Goal: Transaction & Acquisition: Obtain resource

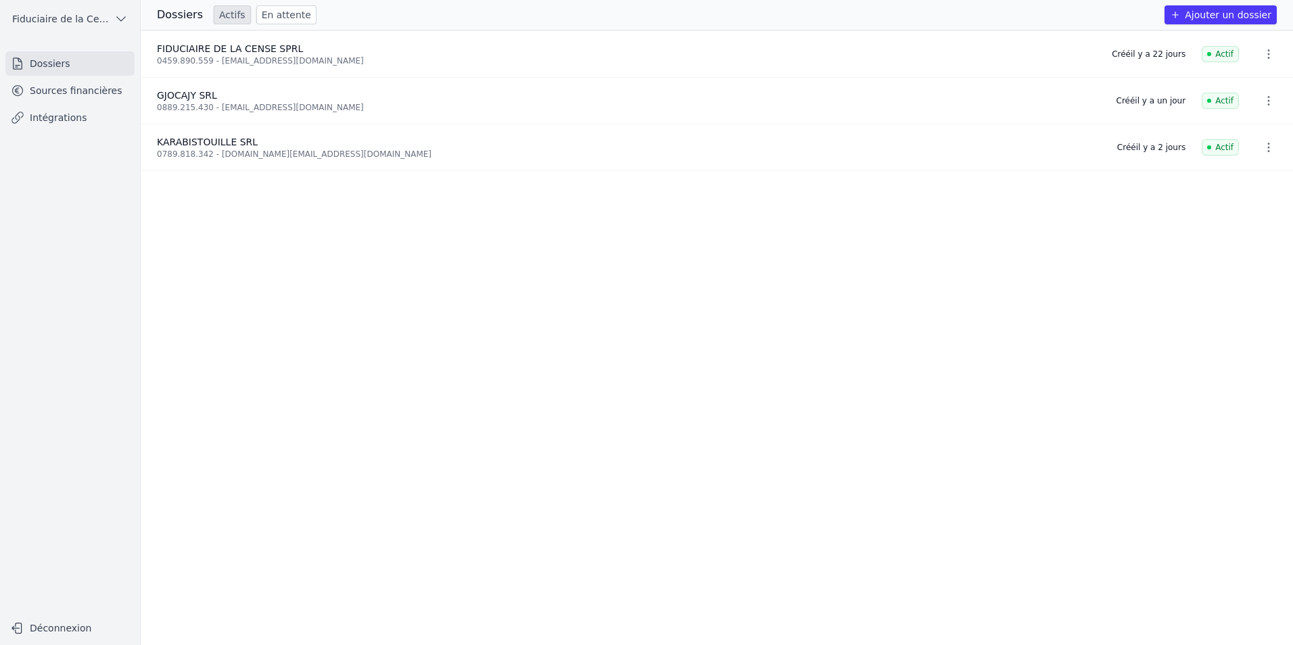
click at [68, 87] on link "Sources financières" at bounding box center [69, 90] width 129 height 24
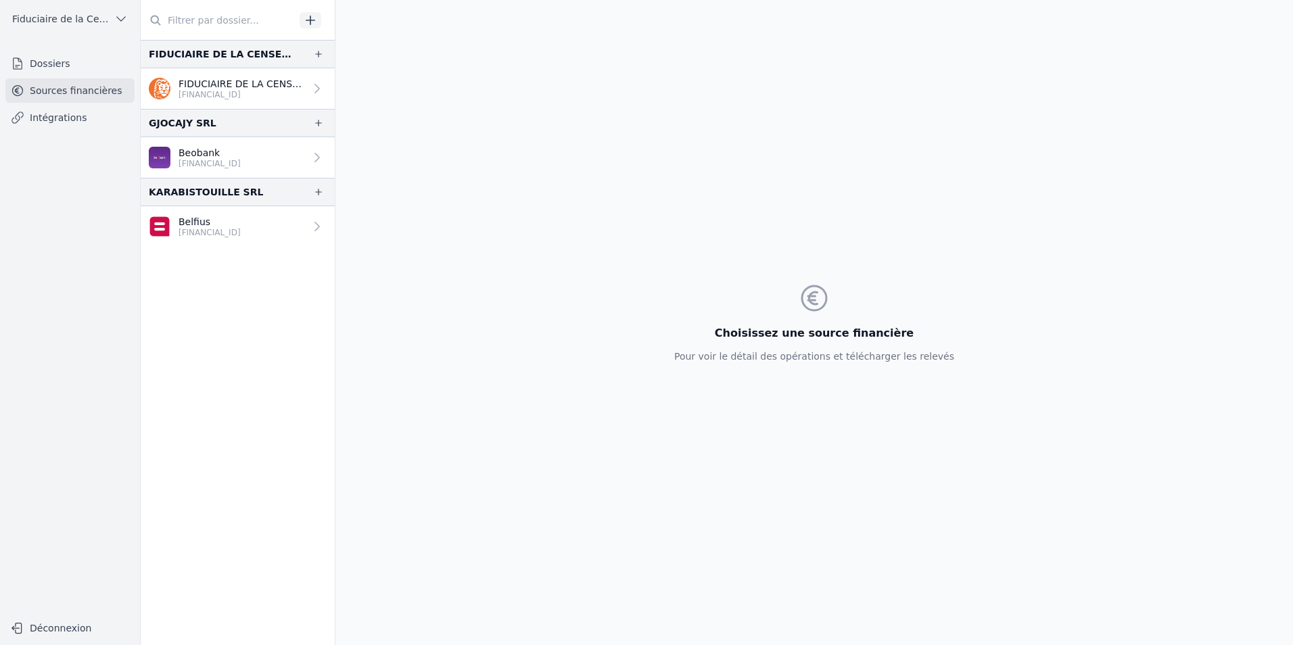
click at [179, 156] on p "Beobank" at bounding box center [210, 153] width 62 height 14
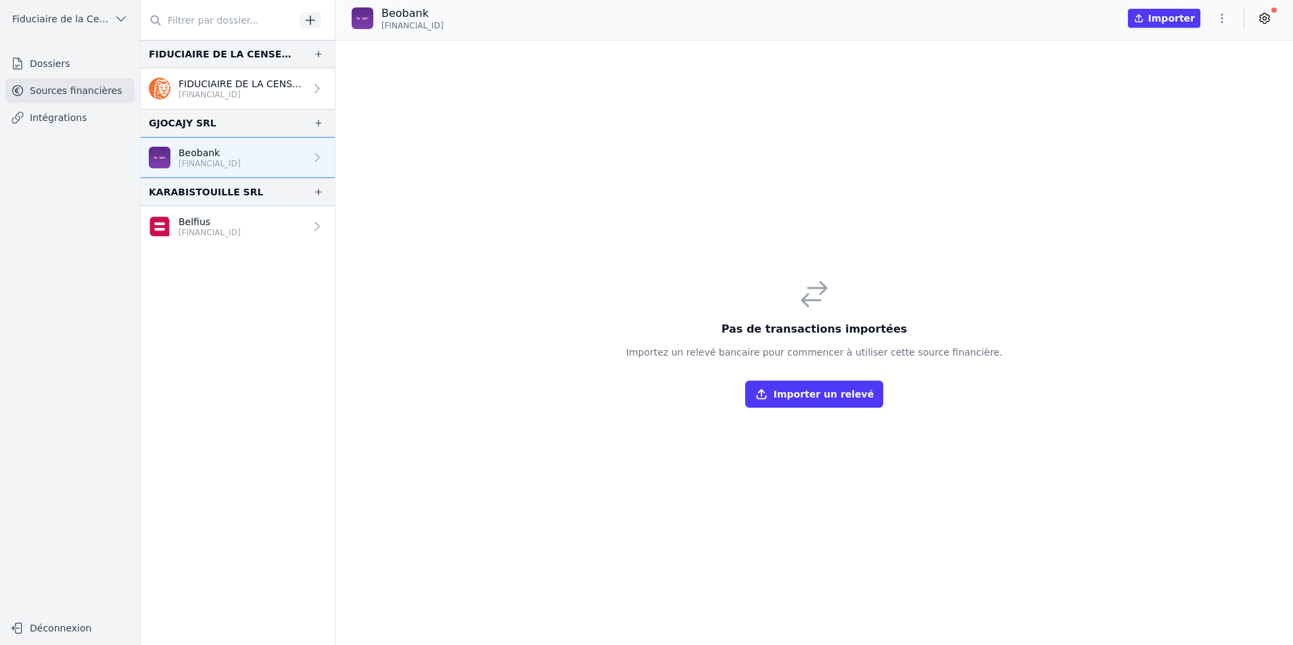
click at [1221, 18] on icon "button" at bounding box center [1222, 18] width 2 height 9
drag, startPoint x: 1031, startPoint y: 110, endPoint x: 1121, endPoint y: 36, distance: 116.7
click at [1035, 108] on div at bounding box center [646, 322] width 1293 height 645
click at [1189, 12] on button "Importer" at bounding box center [1164, 18] width 72 height 19
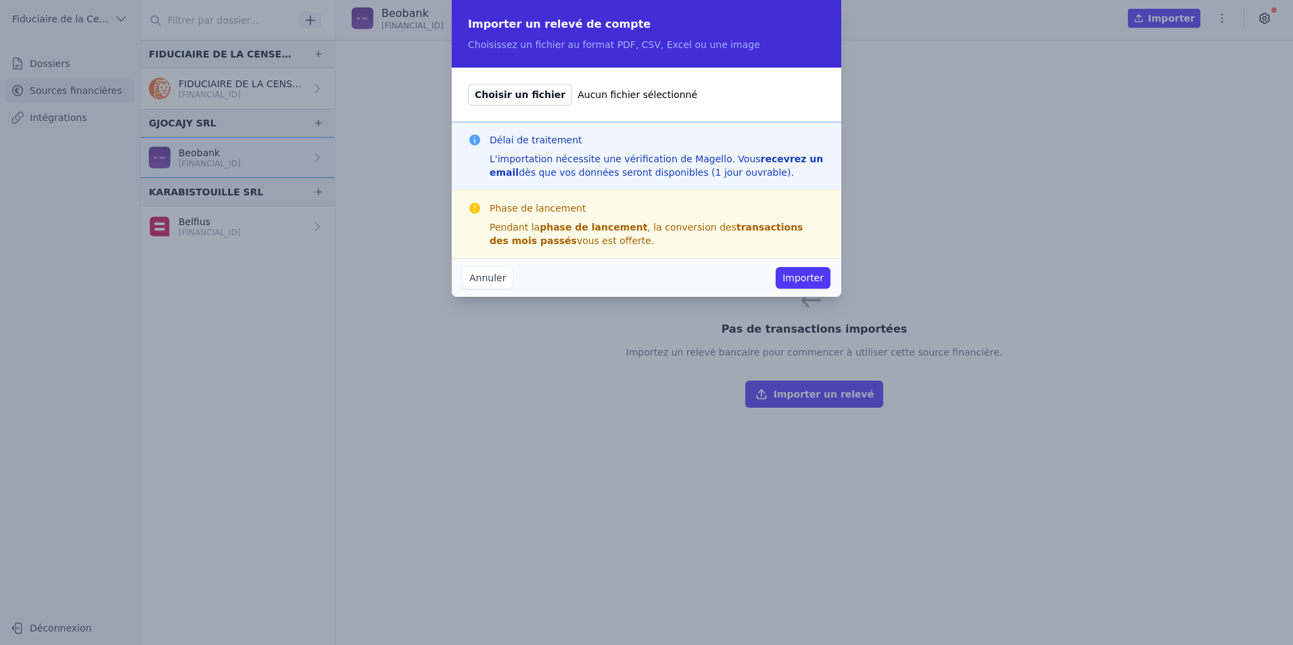
click at [494, 277] on button "Annuler" at bounding box center [488, 278] width 50 height 22
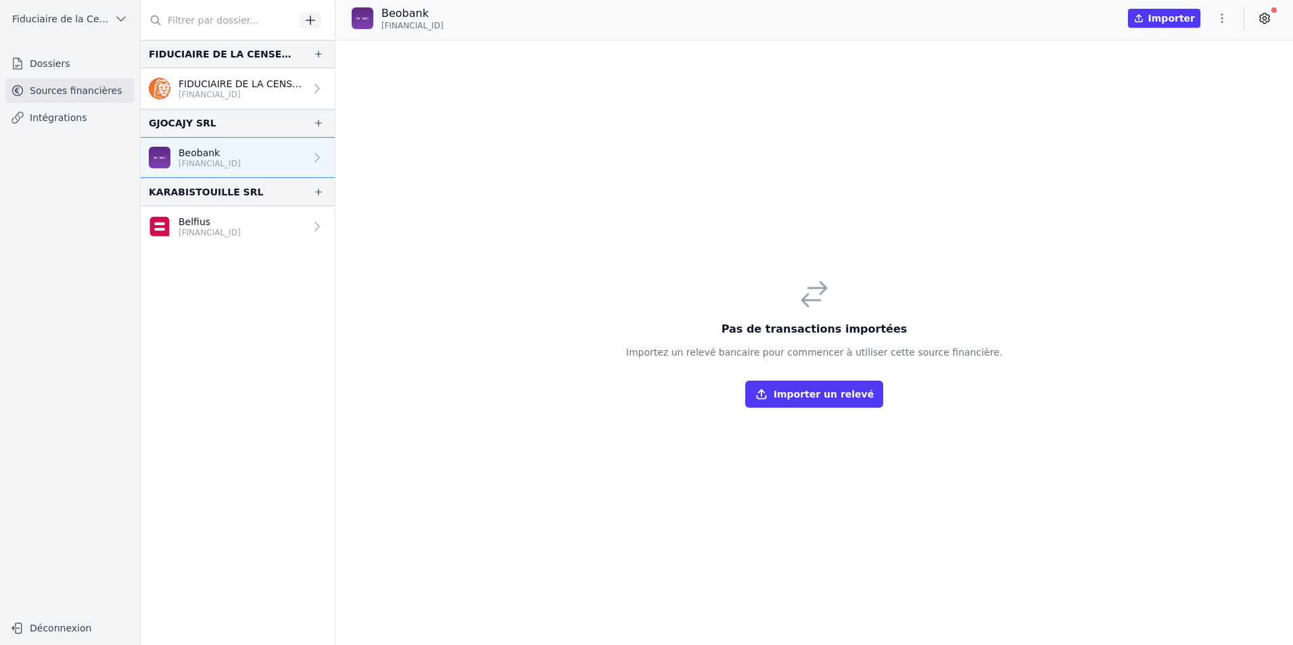
click at [314, 155] on icon at bounding box center [316, 157] width 5 height 9
click at [208, 234] on p "[FINANCIAL_ID]" at bounding box center [210, 232] width 62 height 11
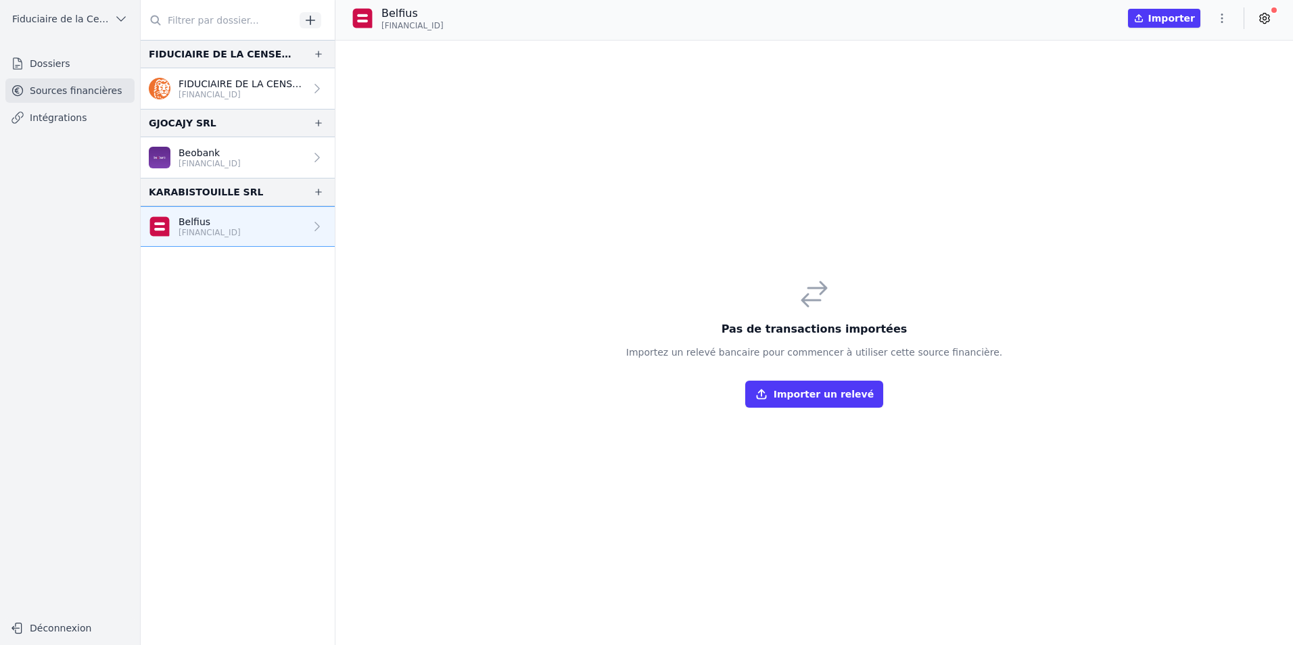
click at [1222, 25] on button "button" at bounding box center [1221, 18] width 27 height 22
click at [1270, 12] on div at bounding box center [646, 322] width 1293 height 645
click at [1270, 17] on icon at bounding box center [1265, 18] width 14 height 14
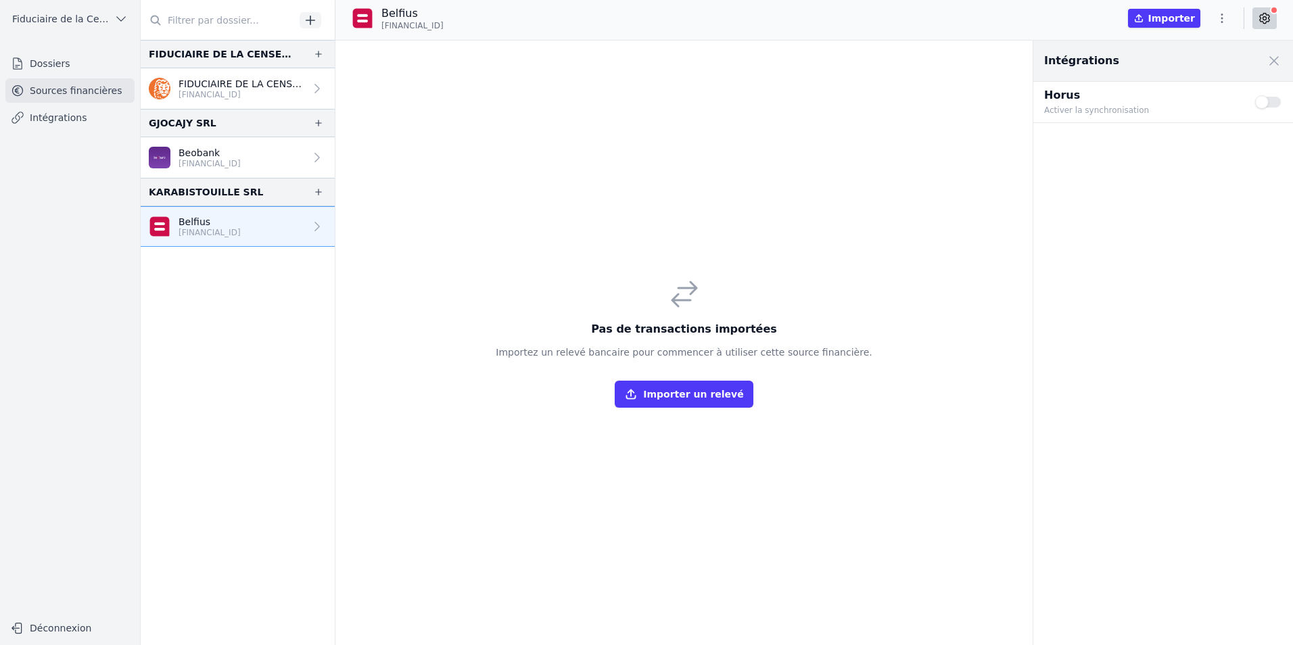
click at [893, 215] on div "Pas de transactions importées Importez un relevé bancaire pour commencer à util…" at bounding box center [684, 343] width 698 height 605
click at [970, 167] on div "Pas de transactions importées Importez un relevé bancaire pour commencer à util…" at bounding box center [684, 343] width 698 height 605
click at [1223, 21] on icon "button" at bounding box center [1222, 18] width 14 height 14
click at [808, 108] on div at bounding box center [646, 322] width 1293 height 645
click at [313, 153] on icon at bounding box center [317, 158] width 14 height 14
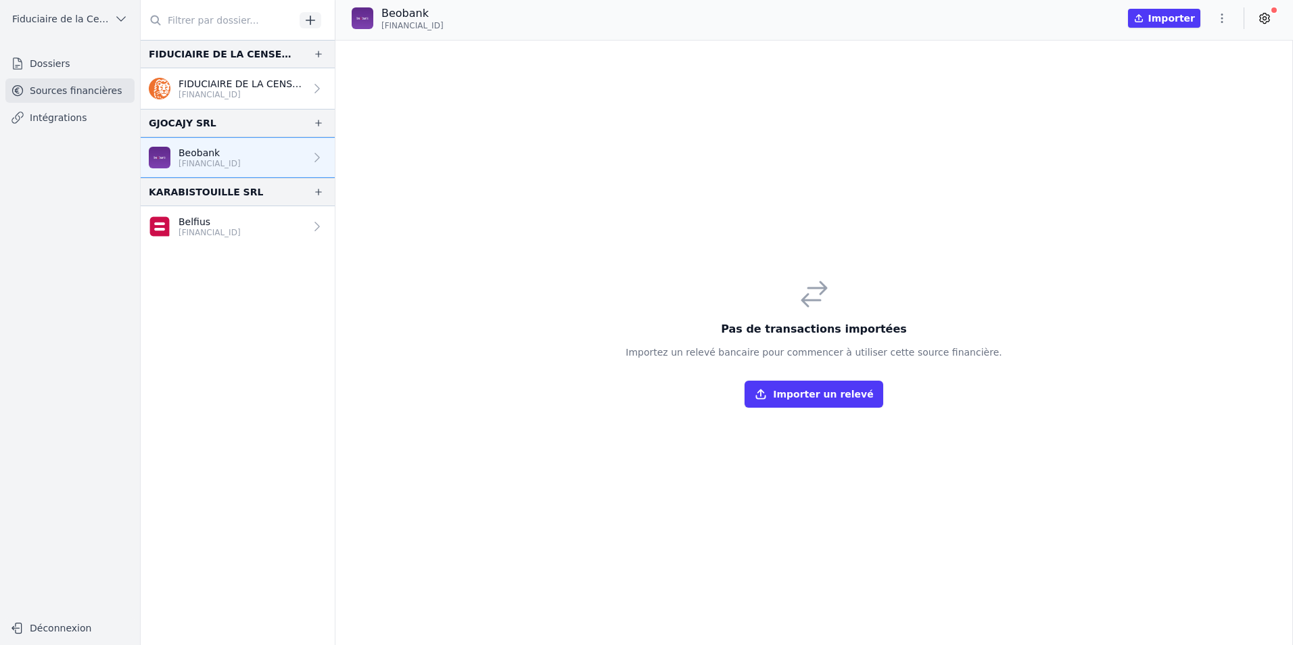
click at [314, 126] on icon "button" at bounding box center [318, 123] width 11 height 11
click at [313, 193] on icon "button" at bounding box center [318, 192] width 11 height 11
click at [240, 230] on p "[FINANCIAL_ID]" at bounding box center [210, 232] width 62 height 11
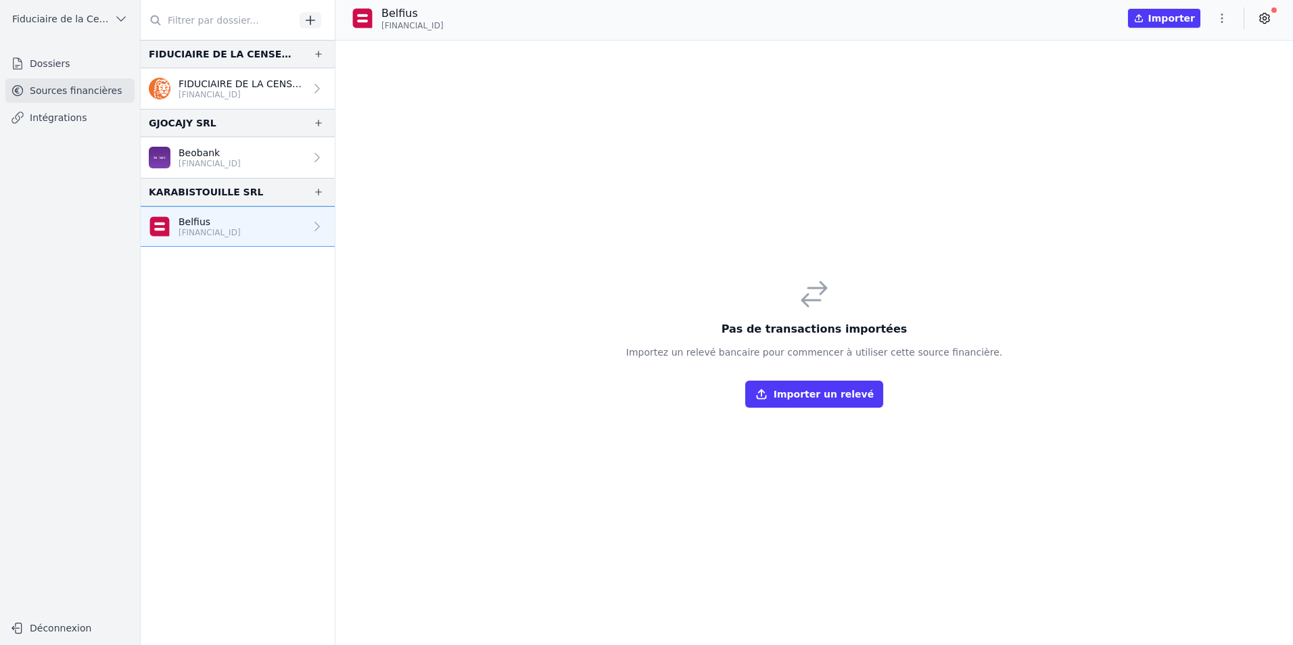
click at [434, 26] on span "[FINANCIAL_ID]" at bounding box center [412, 25] width 62 height 11
click at [1171, 19] on button "Importer" at bounding box center [1164, 18] width 72 height 19
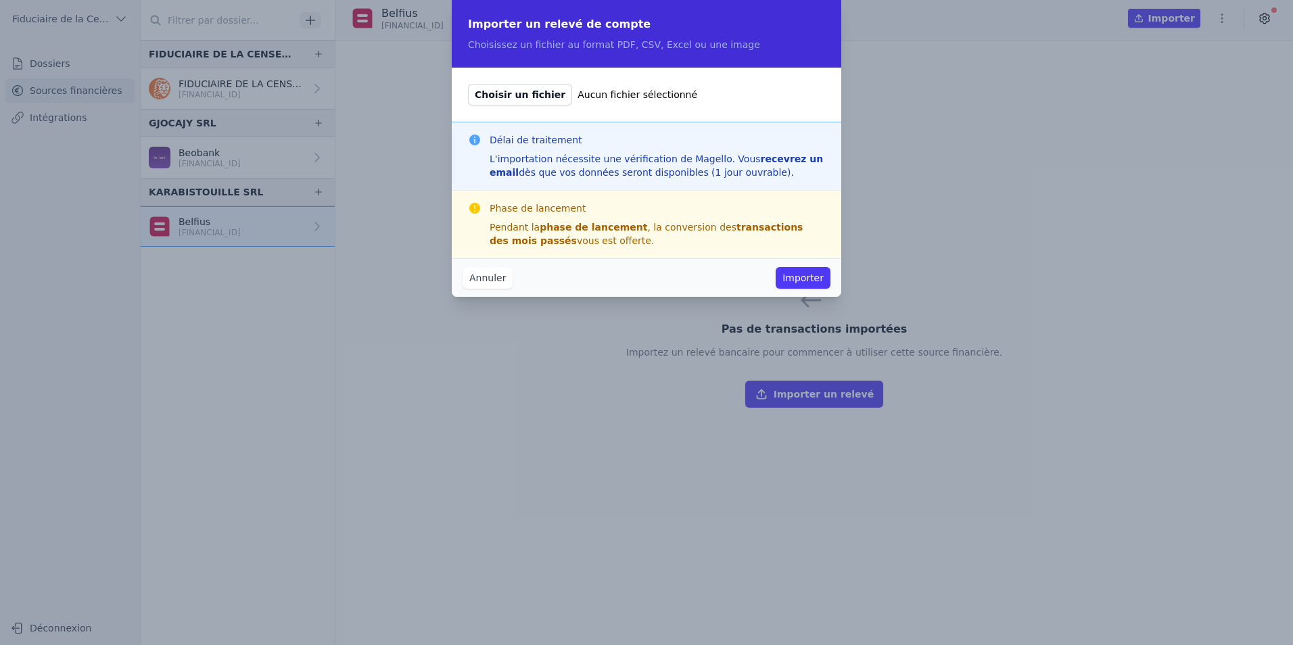
click at [554, 171] on div "L'importation nécessite une vérification de Magello. Vous recevrez un email dès…" at bounding box center [657, 165] width 335 height 27
click at [812, 277] on button "Importer" at bounding box center [803, 278] width 55 height 22
click at [797, 273] on button "Importer" at bounding box center [803, 278] width 55 height 22
click at [485, 277] on button "Annuler" at bounding box center [488, 278] width 50 height 22
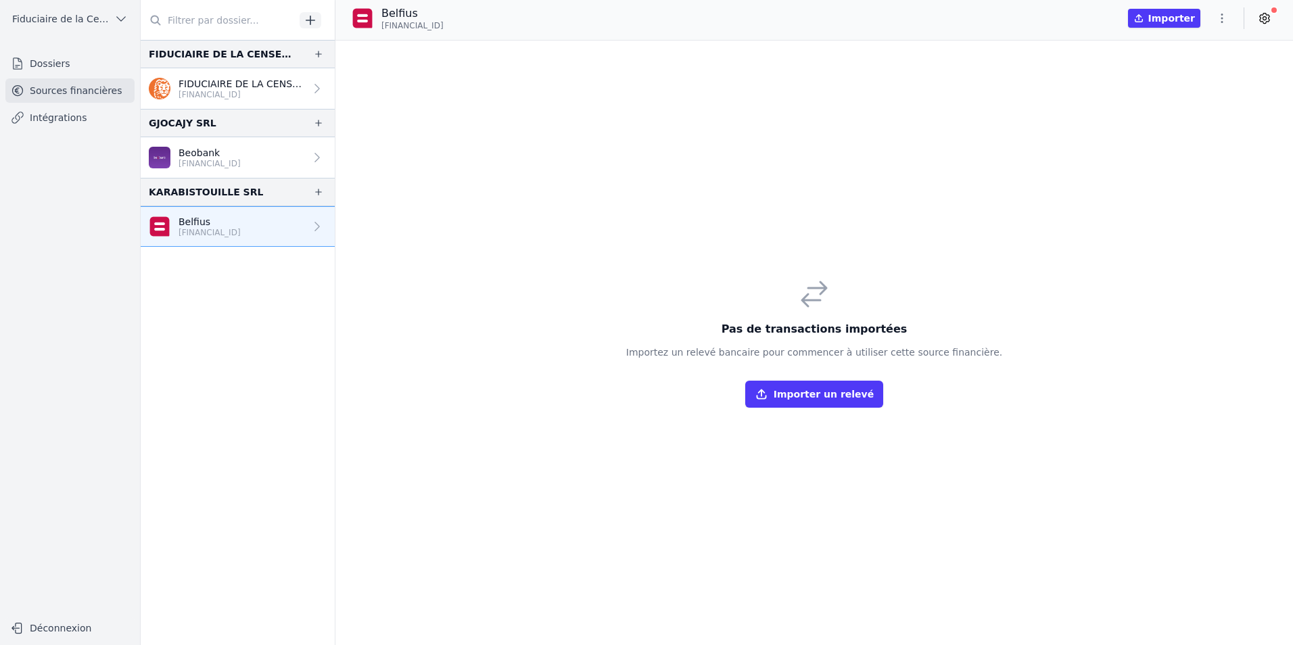
click at [837, 390] on button "Importer un relevé" at bounding box center [814, 394] width 138 height 27
click at [1223, 25] on button "button" at bounding box center [1221, 18] width 27 height 22
click at [1219, 70] on button "Exporter" at bounding box center [1189, 72] width 97 height 25
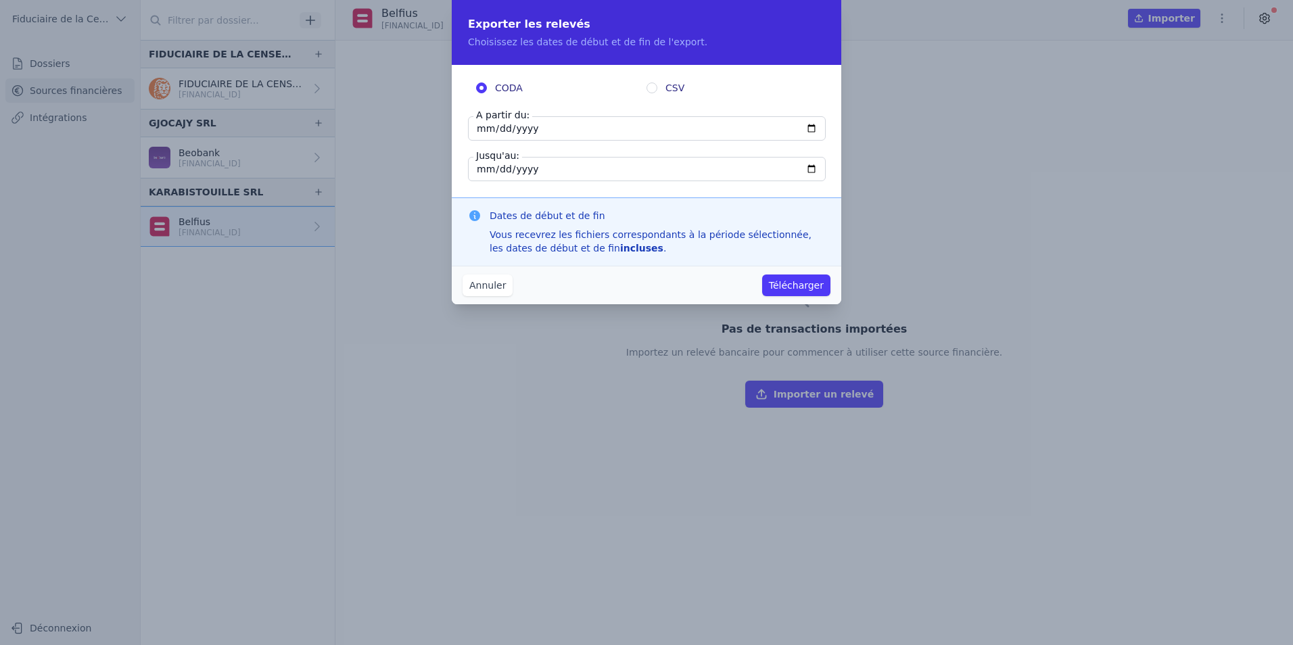
click at [814, 124] on input "[DATE]" at bounding box center [647, 128] width 358 height 24
click at [719, 213] on h3 "Dates de début et de fin" at bounding box center [657, 216] width 335 height 14
click at [810, 168] on input "[DATE]" at bounding box center [647, 169] width 358 height 24
type input "[DATE]"
click at [806, 291] on button "Télécharger" at bounding box center [796, 286] width 68 height 22
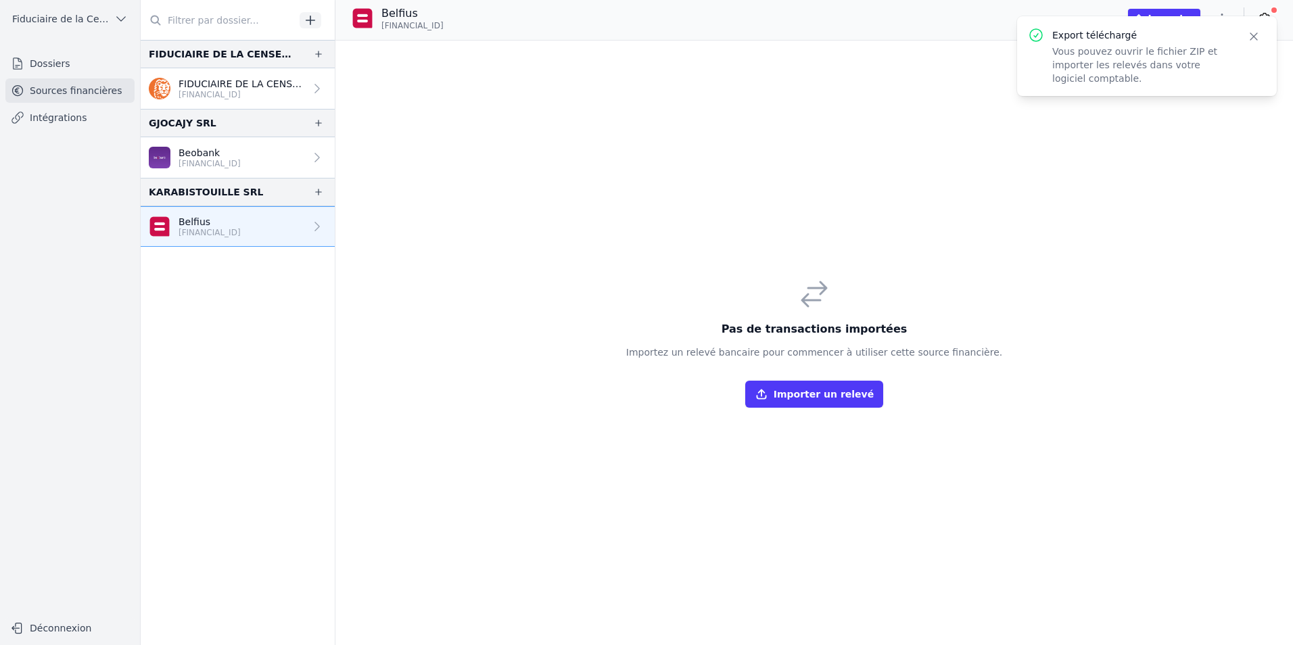
click at [63, 119] on link "Intégrations" at bounding box center [69, 117] width 129 height 24
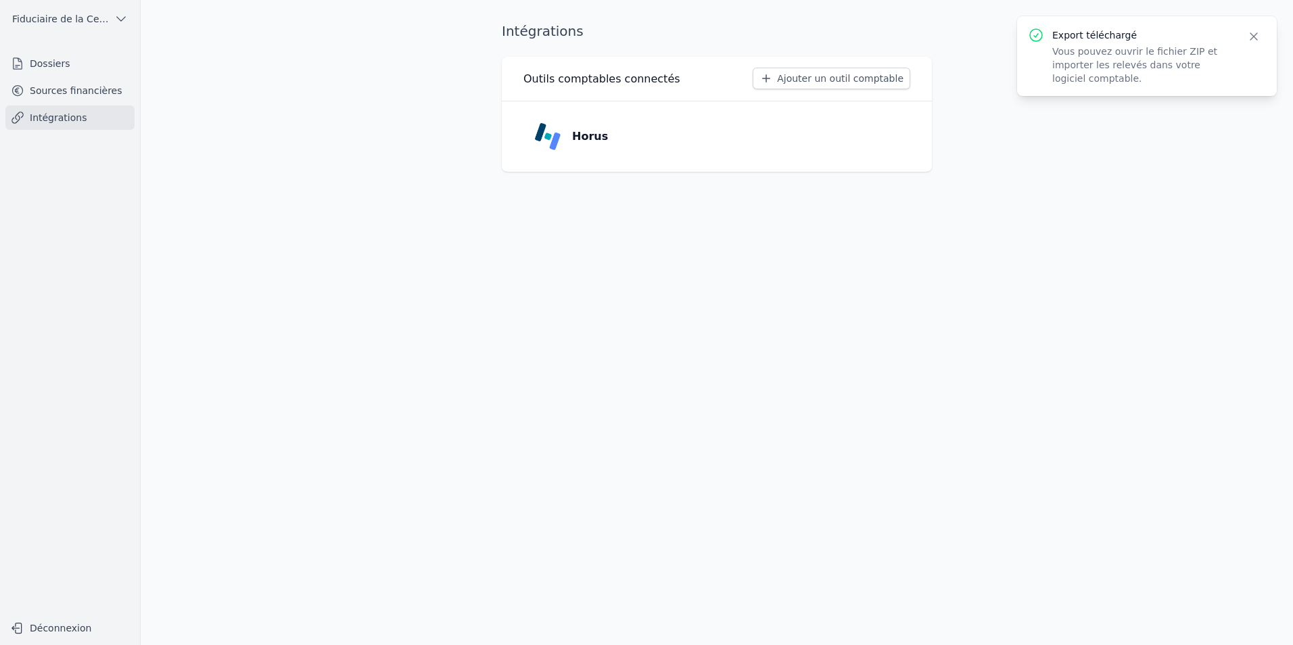
click at [59, 99] on link "Sources financières" at bounding box center [69, 90] width 129 height 24
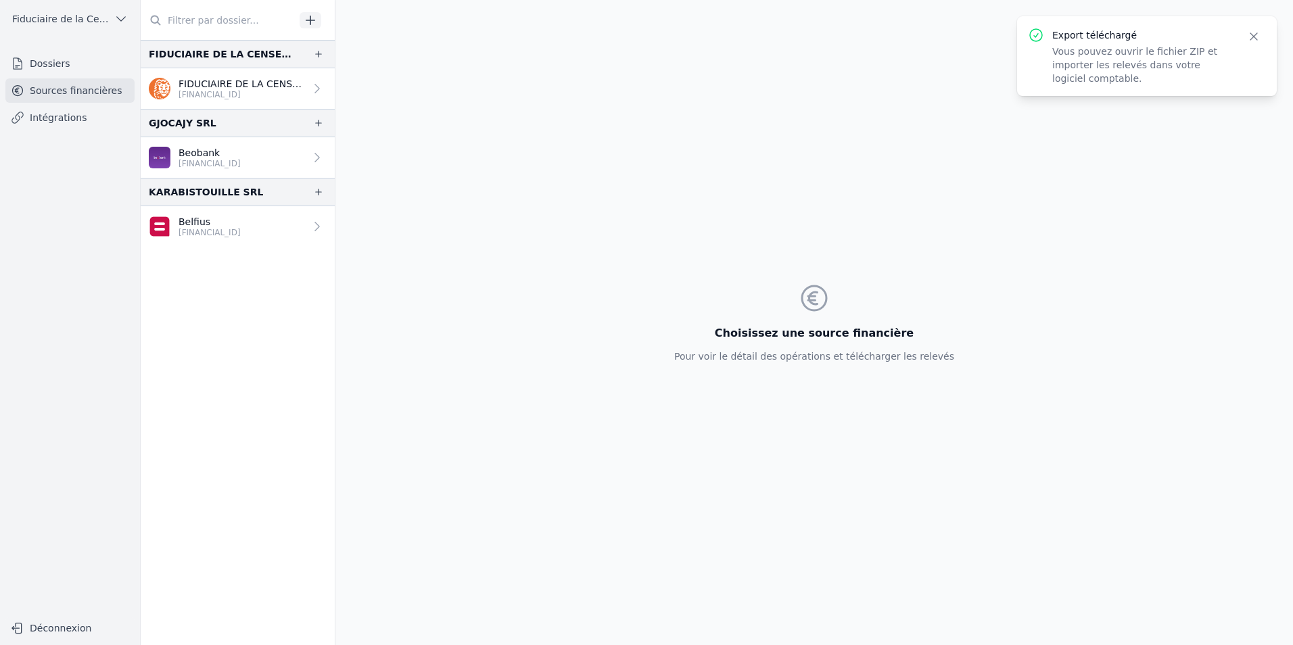
click at [175, 80] on div "FIDUCIAIRE DE LA CENSE SPRL [FINANCIAL_ID]" at bounding box center [227, 88] width 156 height 23
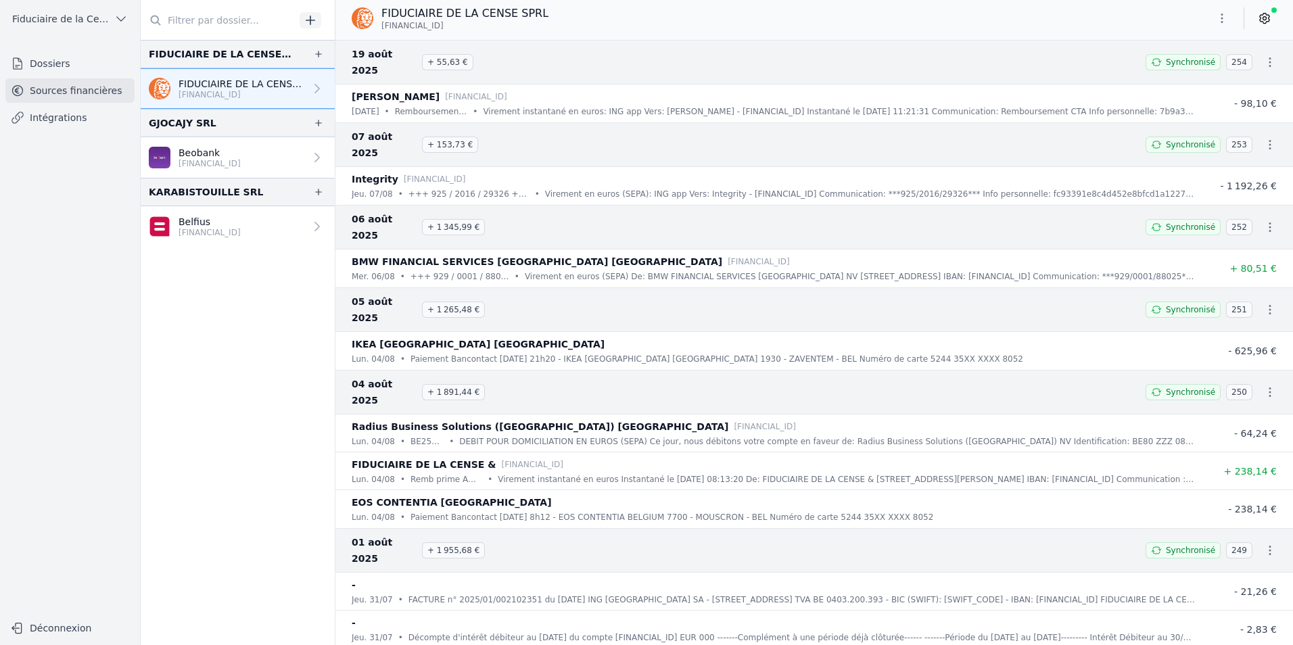
click at [1222, 12] on icon "button" at bounding box center [1222, 18] width 14 height 14
click at [1267, 15] on div at bounding box center [646, 322] width 1293 height 645
click at [1267, 15] on icon at bounding box center [1264, 19] width 9 height 10
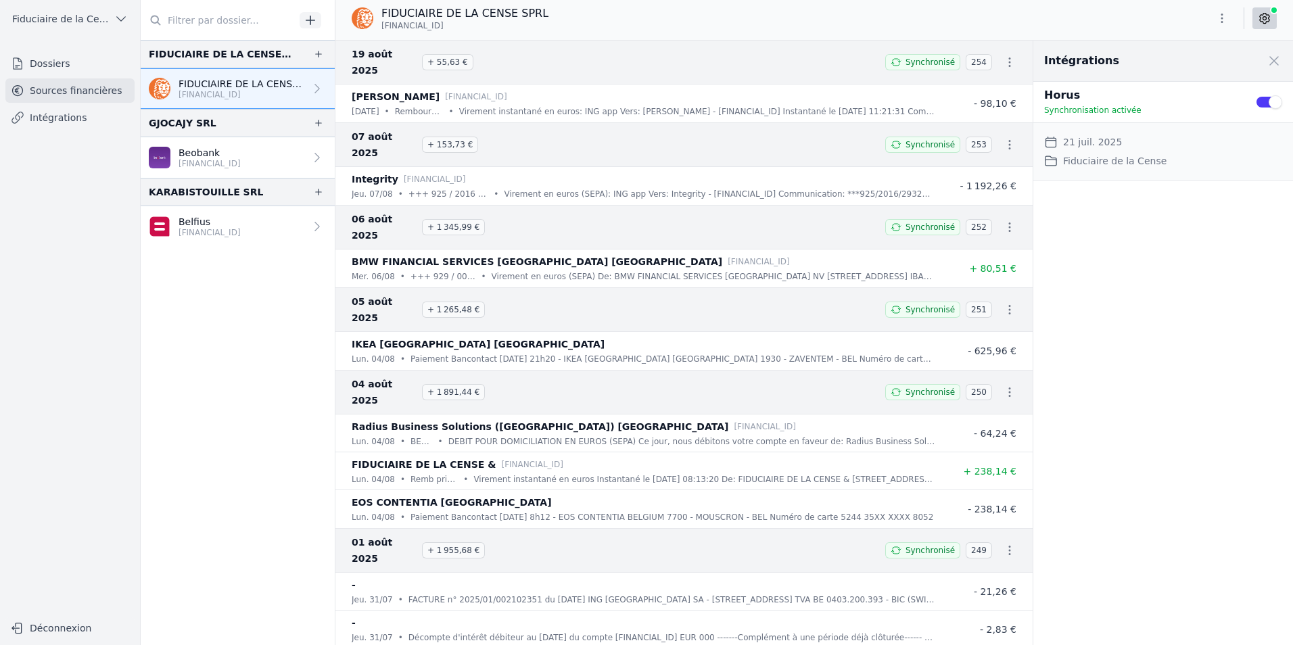
click at [1265, 16] on icon at bounding box center [1265, 18] width 14 height 14
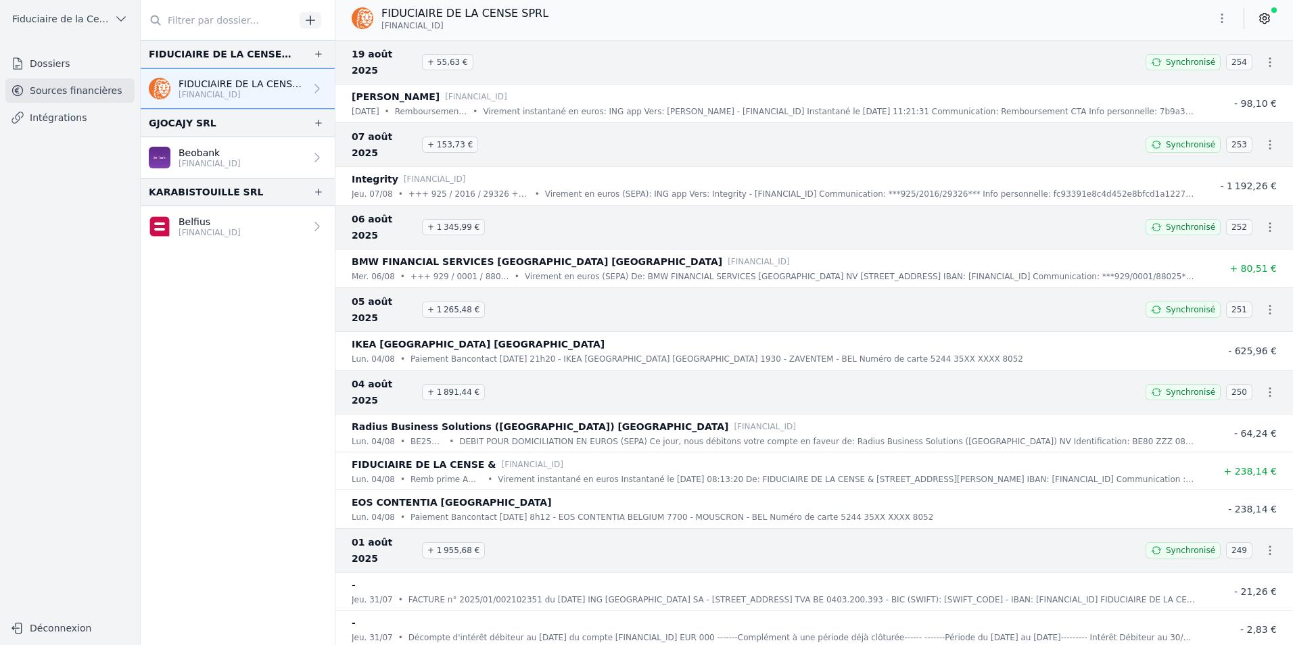
click at [1224, 24] on icon "button" at bounding box center [1222, 18] width 14 height 14
click at [1212, 71] on button "Exporter" at bounding box center [1189, 72] width 97 height 25
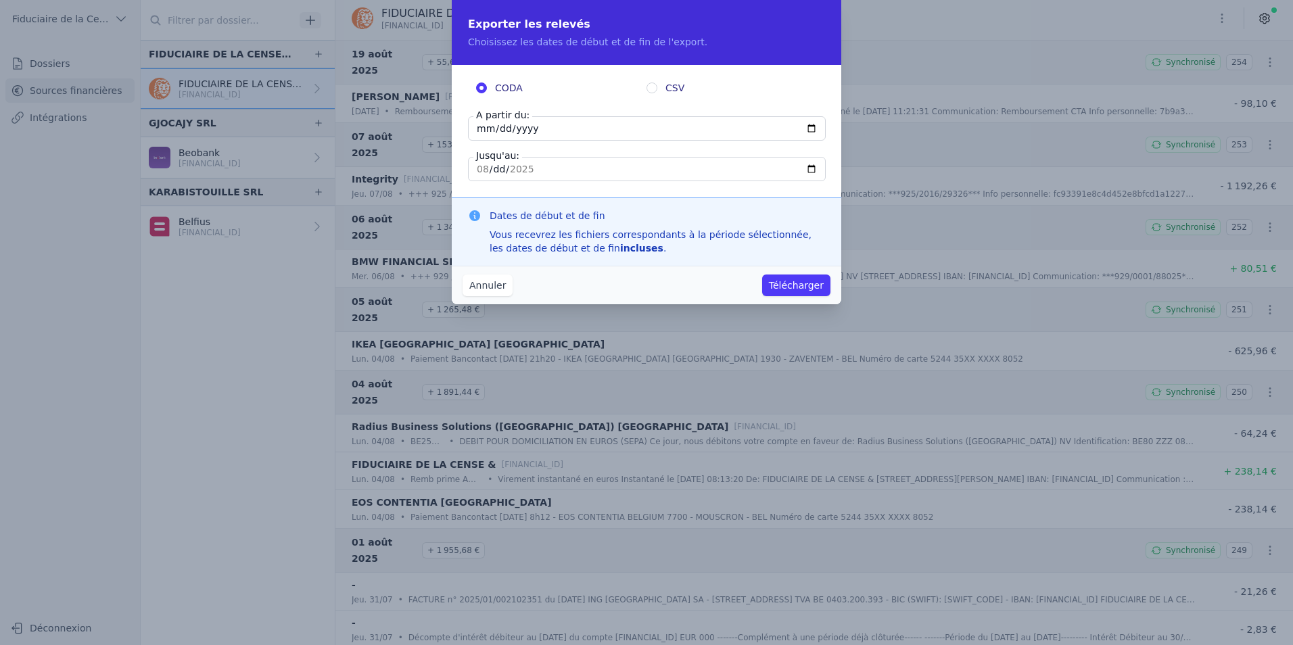
click at [486, 280] on button "Annuler" at bounding box center [488, 286] width 50 height 22
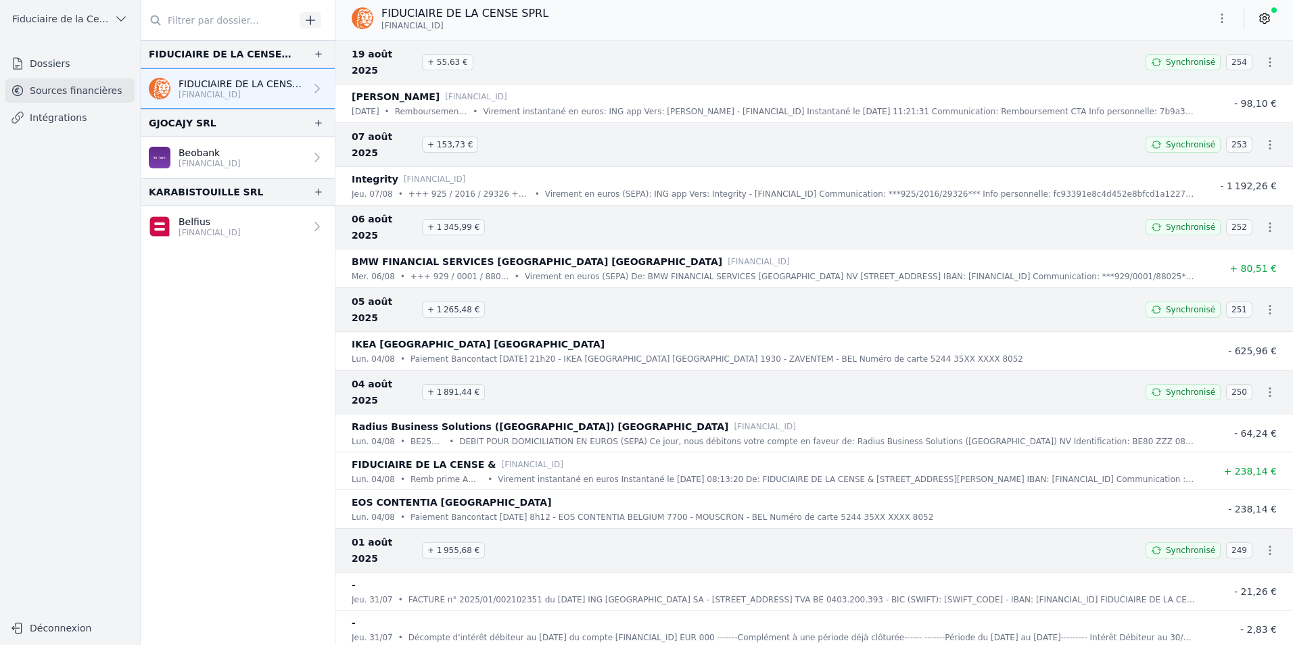
click at [47, 60] on link "Dossiers" at bounding box center [69, 63] width 129 height 24
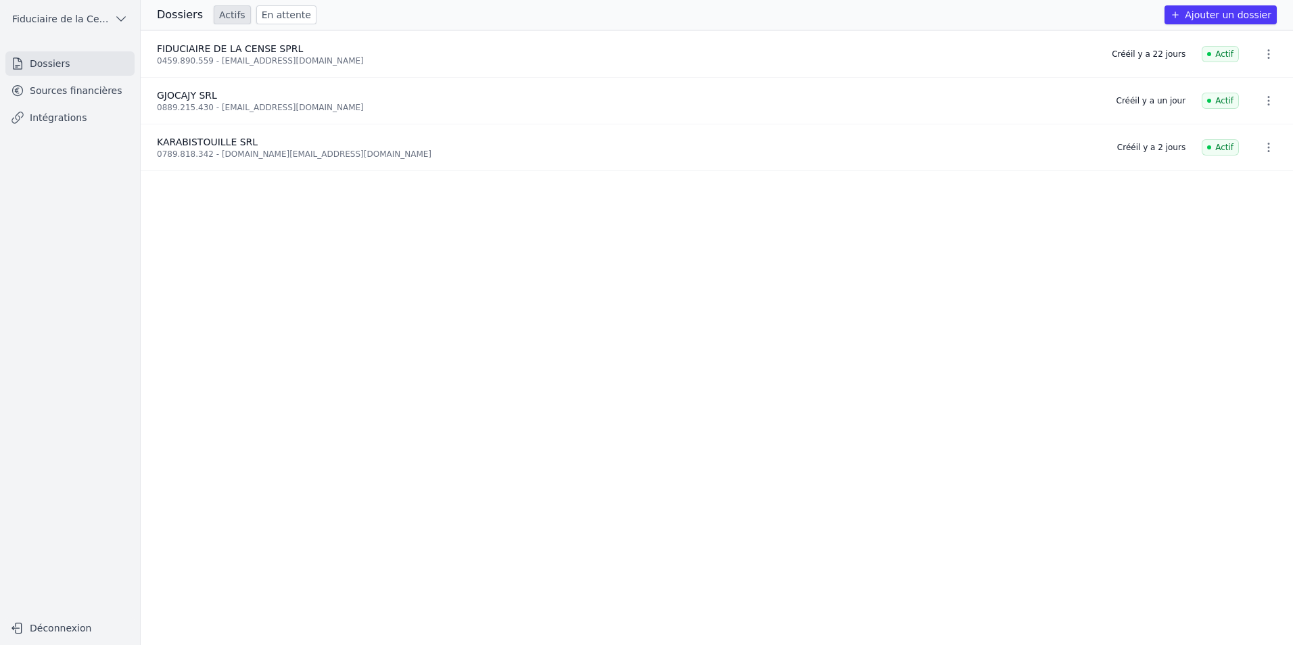
click at [1267, 103] on icon "button" at bounding box center [1269, 101] width 14 height 14
click at [1247, 215] on div at bounding box center [646, 322] width 1293 height 645
